Goal: Transaction & Acquisition: Purchase product/service

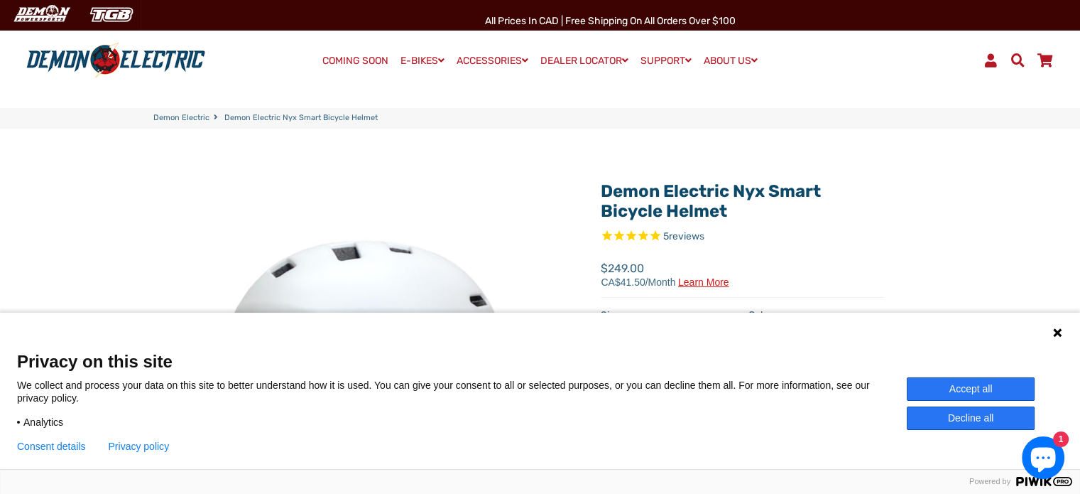
click at [141, 83] on div "Menu Log In Demon Electric COMING SOON E-BIKES" at bounding box center [540, 60] width 1080 height 71
click at [122, 46] on img at bounding box center [115, 60] width 189 height 37
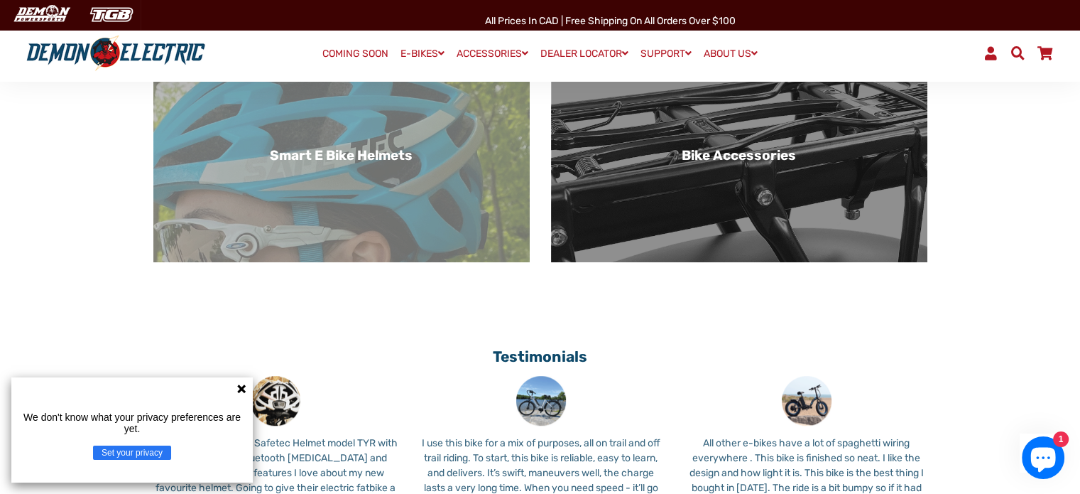
scroll to position [847, 0]
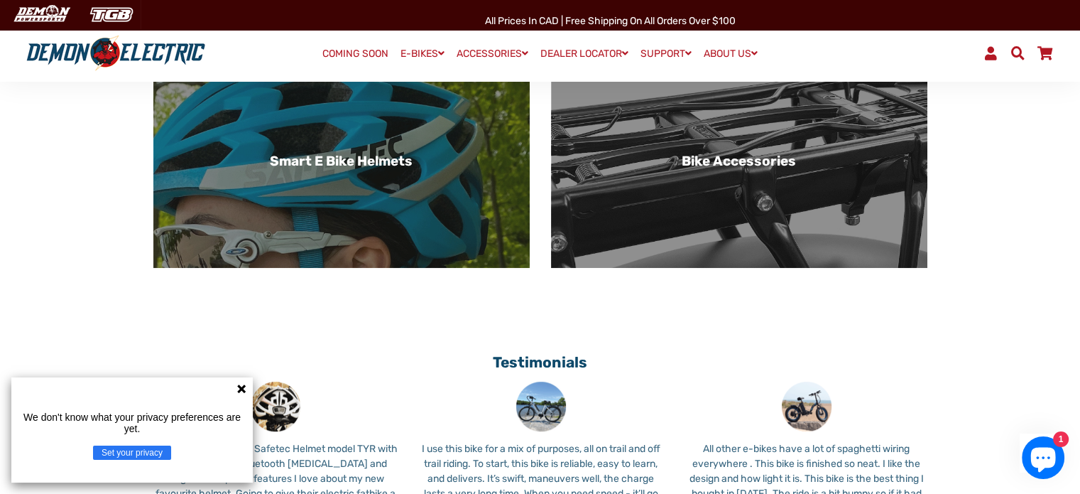
click at [364, 114] on div "Smart E Bike Helmets" at bounding box center [341, 161] width 376 height 213
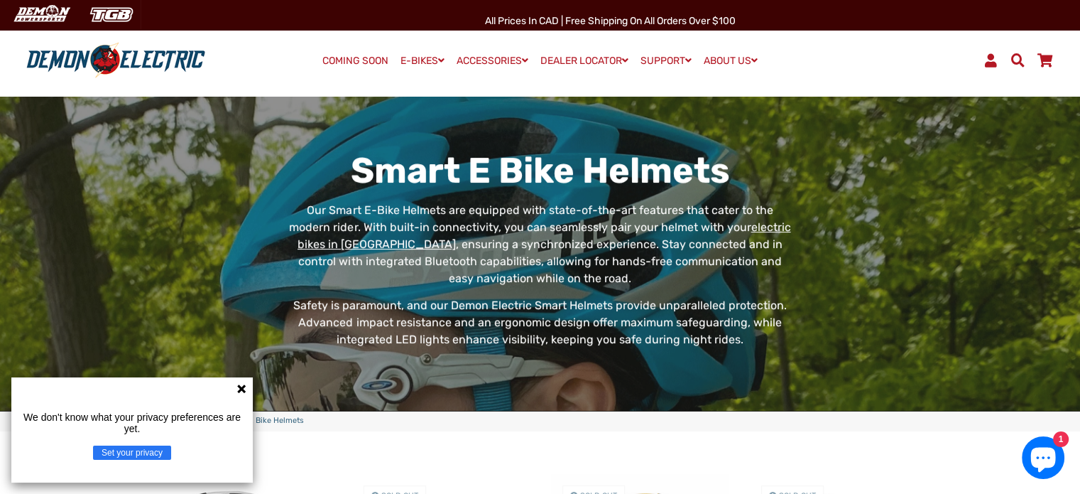
click at [242, 379] on div "We don't know what your privacy preferences are yet. Set your privacy" at bounding box center [132, 429] width 242 height 105
click at [242, 384] on icon at bounding box center [241, 388] width 11 height 11
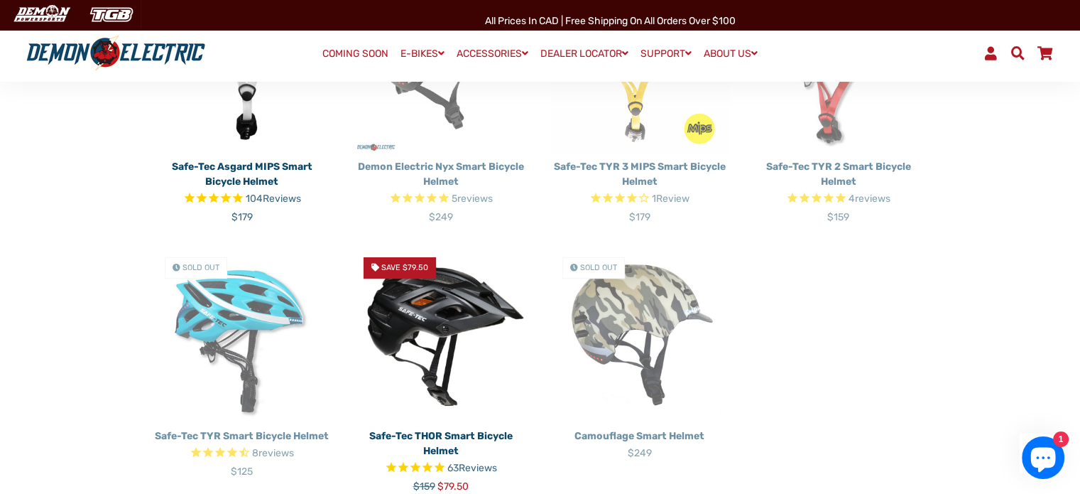
click at [883, 327] on div "Safe-Tec Asgard MIPS Smart Bicycle Helmet 104 Reviews Regular price $179 Sold O…" at bounding box center [530, 246] width 796 height 538
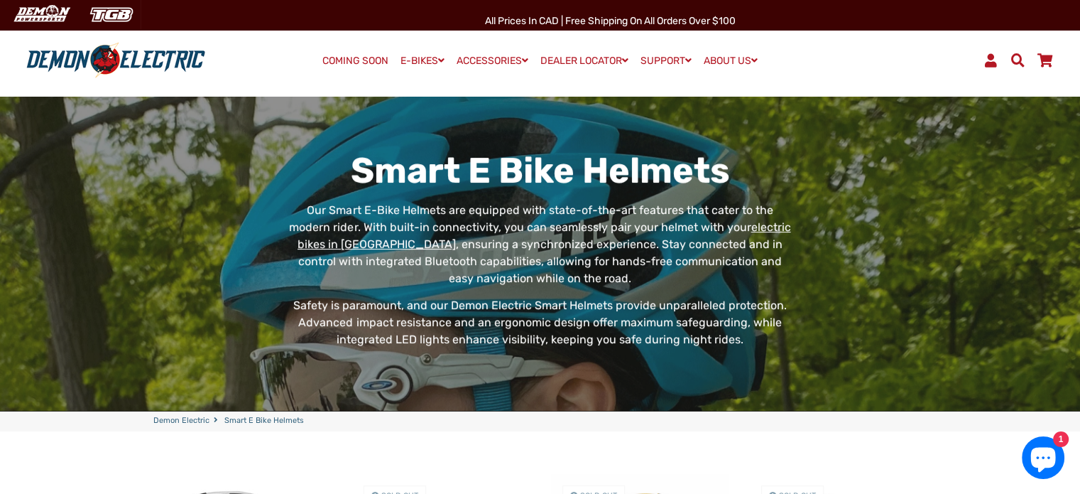
drag, startPoint x: 1072, startPoint y: 67, endPoint x: 1077, endPoint y: 132, distance: 64.8
drag, startPoint x: 1073, startPoint y: 141, endPoint x: 1073, endPoint y: 196, distance: 54.7
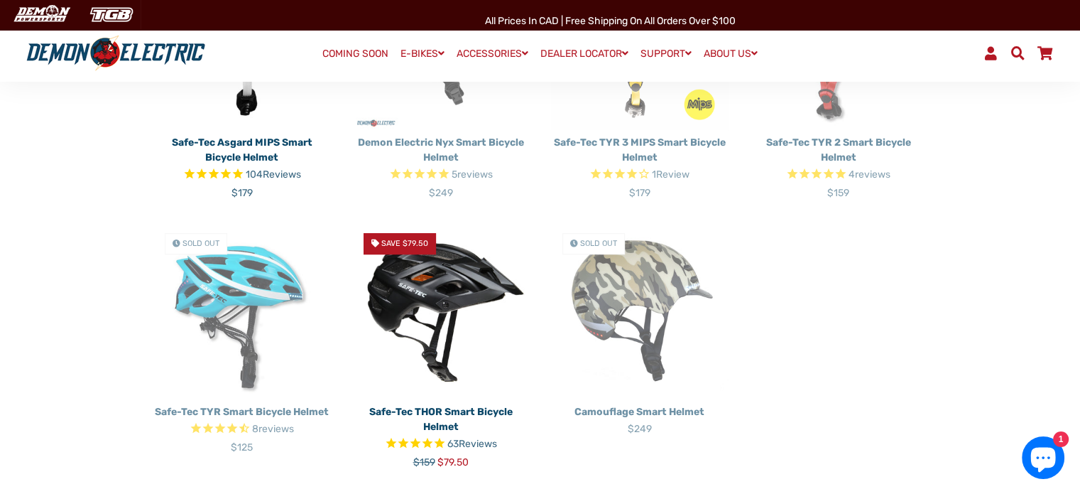
scroll to position [710, 0]
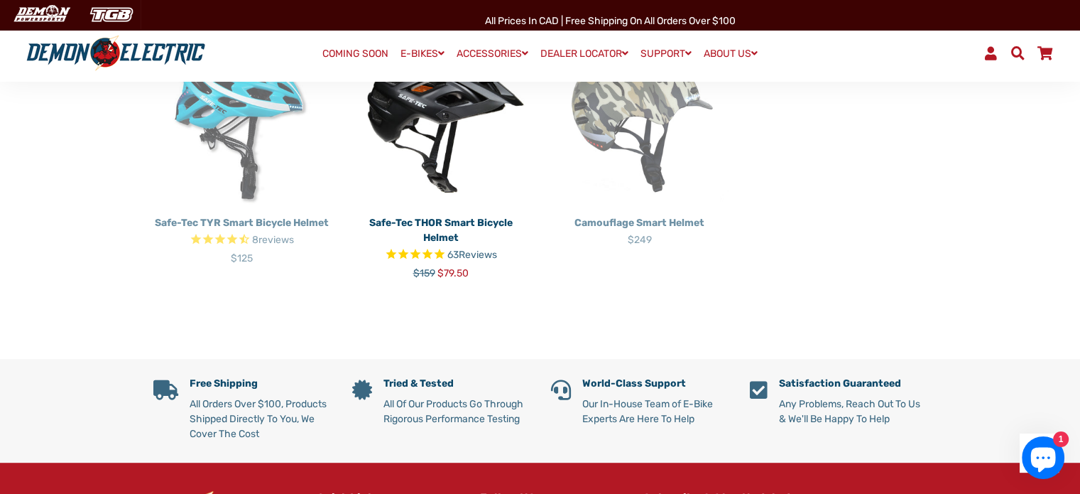
click at [733, 305] on div "Safe-Tec Asgard MIPS Smart Bicycle Helmet 104 Reviews Regular price $179 Sold O…" at bounding box center [540, 40] width 1080 height 638
